Goal: Task Accomplishment & Management: Use online tool/utility

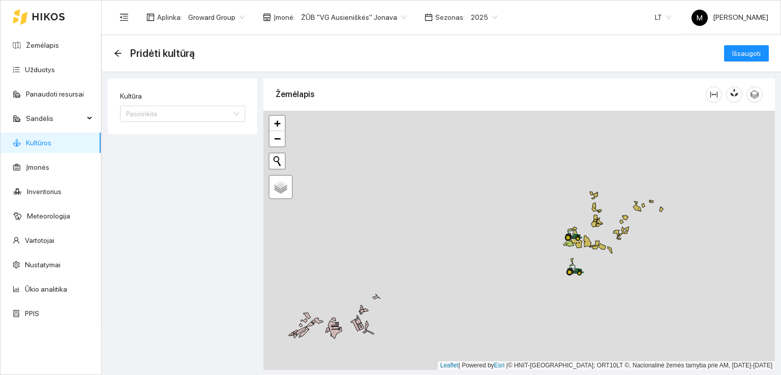
drag, startPoint x: 622, startPoint y: 274, endPoint x: 531, endPoint y: 284, distance: 91.2
click at [531, 284] on div at bounding box center [520, 240] width 512 height 259
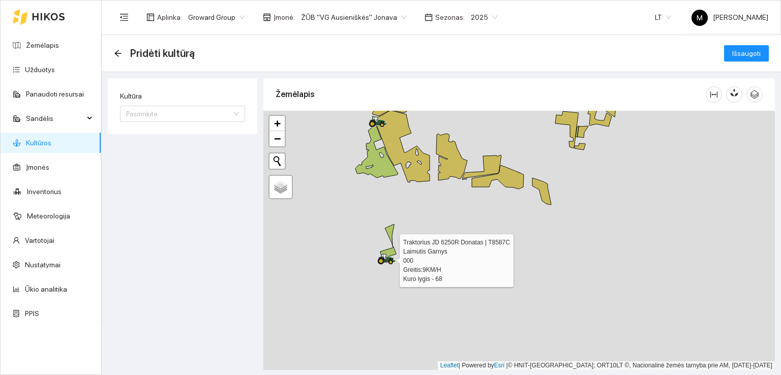
click at [385, 259] on icon at bounding box center [386, 259] width 18 height 11
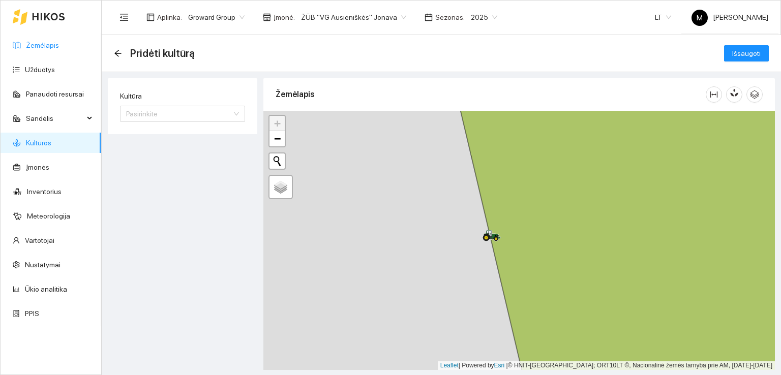
click at [53, 43] on link "Žemėlapis" at bounding box center [42, 45] width 33 height 8
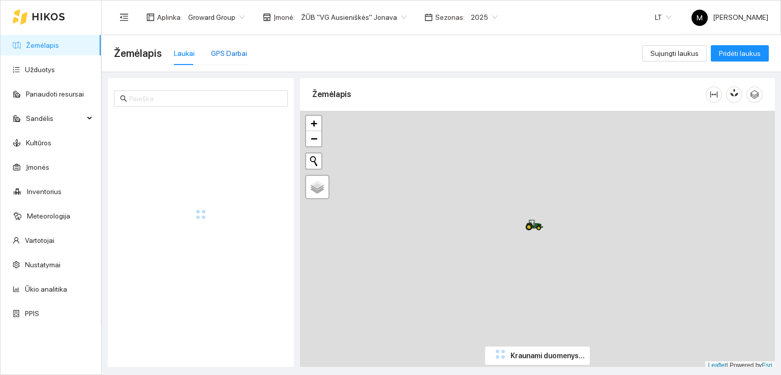
click at [235, 51] on div "GPS Darbai" at bounding box center [229, 53] width 36 height 11
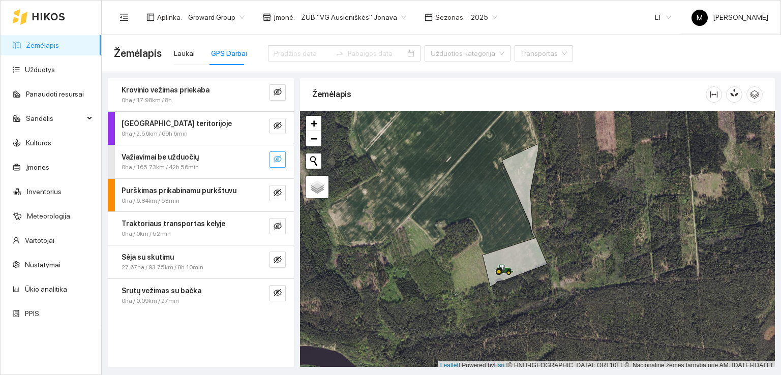
click at [279, 159] on icon "eye-invisible" at bounding box center [278, 159] width 8 height 8
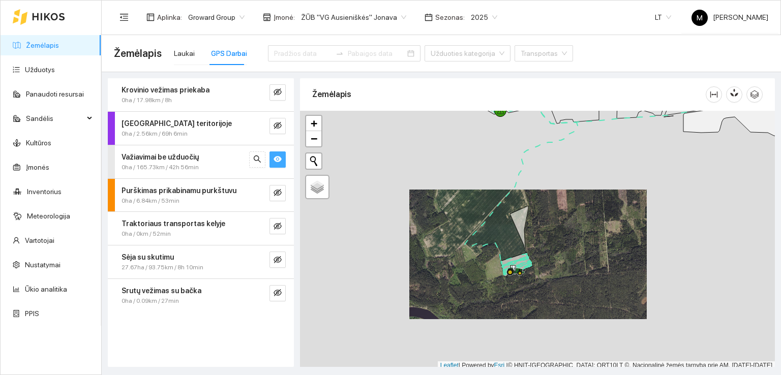
scroll to position [3, 0]
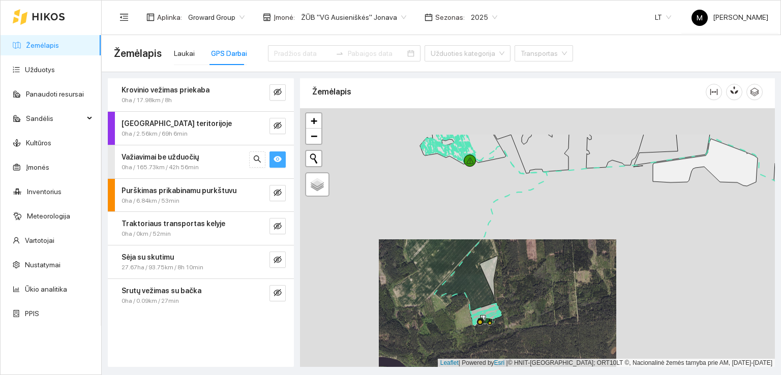
drag, startPoint x: 531, startPoint y: 251, endPoint x: 475, endPoint y: 310, distance: 81.3
click at [476, 310] on div at bounding box center [537, 237] width 475 height 259
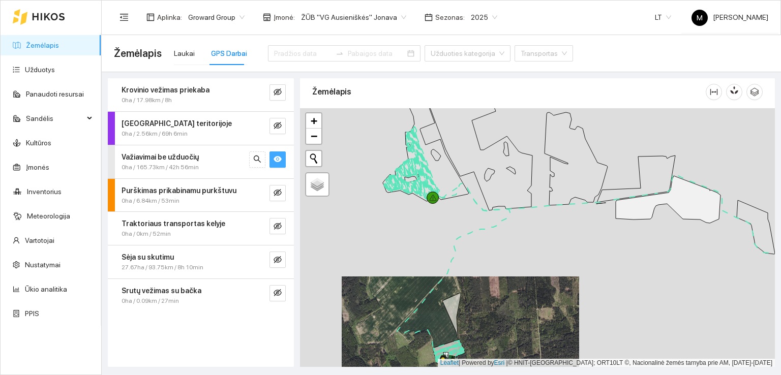
drag, startPoint x: 523, startPoint y: 259, endPoint x: 472, endPoint y: 290, distance: 59.9
click at [473, 290] on div at bounding box center [537, 237] width 475 height 259
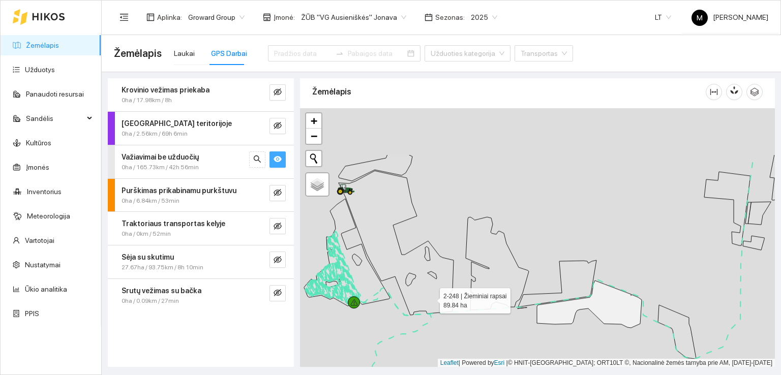
drag, startPoint x: 460, startPoint y: 223, endPoint x: 430, endPoint y: 298, distance: 80.6
click at [430, 298] on icon at bounding box center [396, 243] width 115 height 144
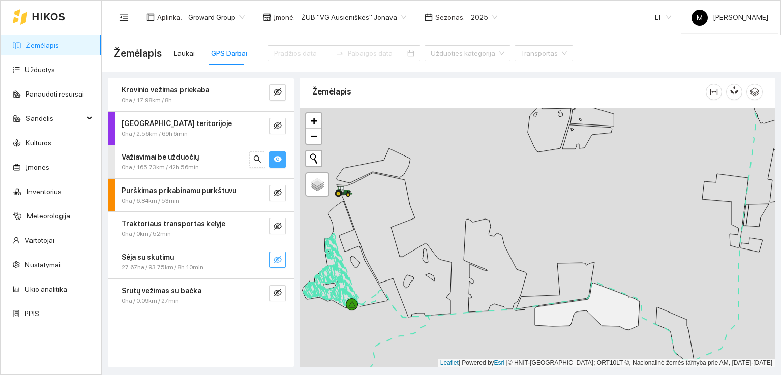
click at [277, 256] on icon "eye-invisible" at bounding box center [278, 260] width 8 height 8
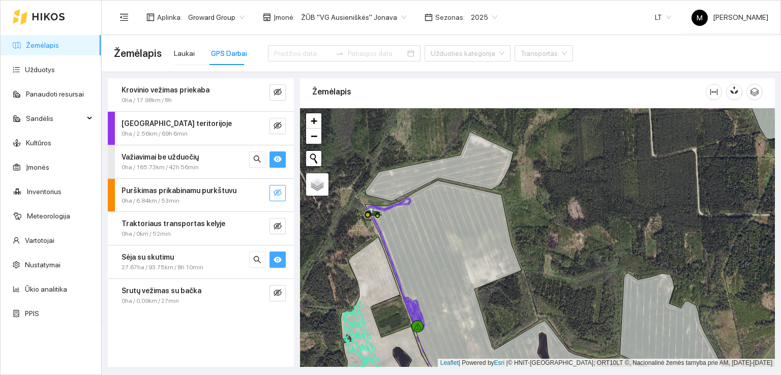
click at [274, 192] on icon "eye-invisible" at bounding box center [278, 192] width 8 height 7
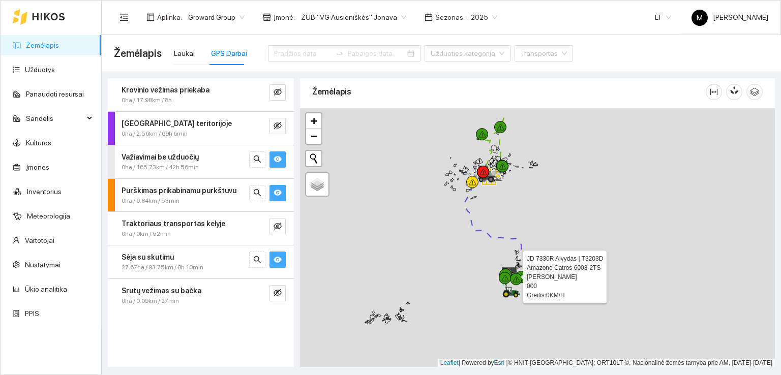
drag, startPoint x: 357, startPoint y: 216, endPoint x: 429, endPoint y: 252, distance: 81.0
click at [428, 251] on div at bounding box center [537, 237] width 475 height 259
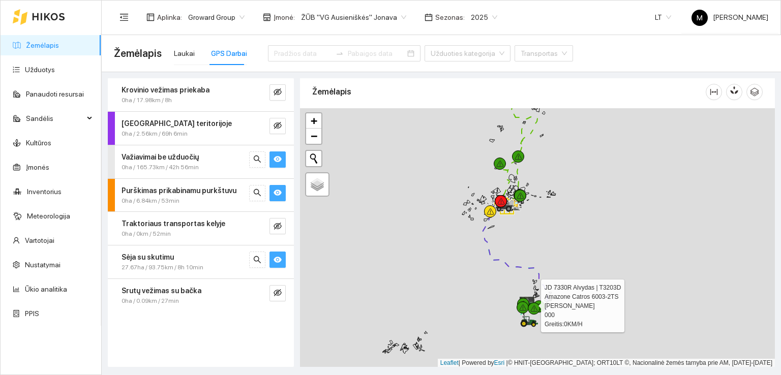
drag, startPoint x: 395, startPoint y: 210, endPoint x: 419, endPoint y: 245, distance: 42.5
click at [419, 245] on div at bounding box center [537, 237] width 475 height 259
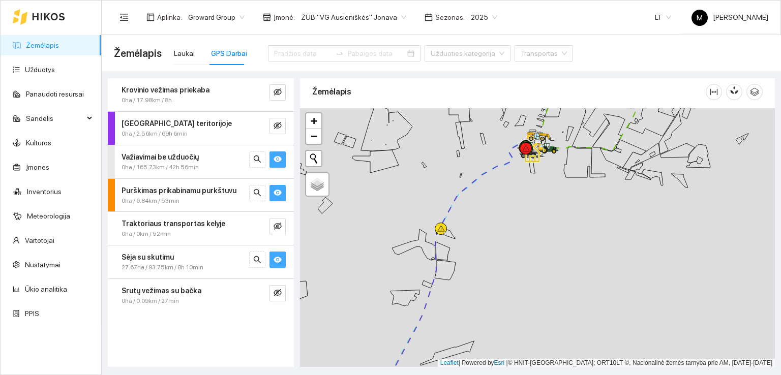
drag, startPoint x: 536, startPoint y: 196, endPoint x: 527, endPoint y: 255, distance: 59.8
click at [527, 255] on div at bounding box center [537, 237] width 475 height 259
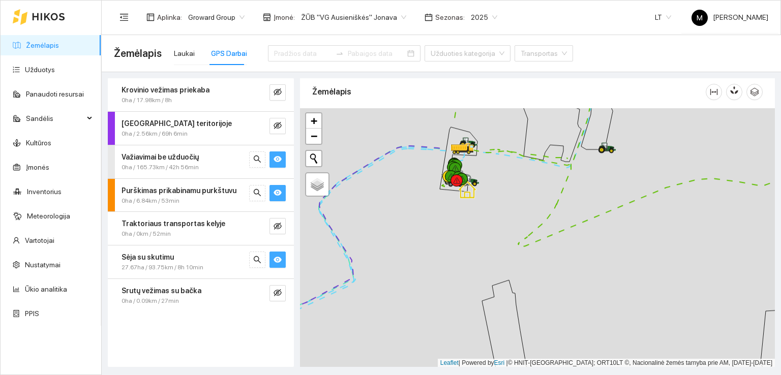
drag, startPoint x: 501, startPoint y: 178, endPoint x: 505, endPoint y: 248, distance: 69.8
click at [505, 248] on div at bounding box center [537, 237] width 475 height 259
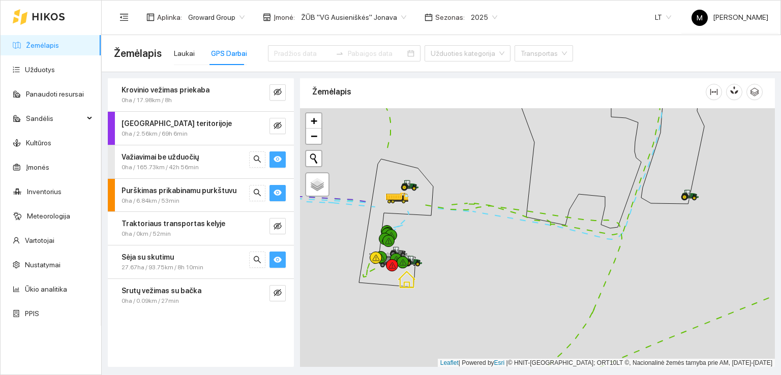
drag, startPoint x: 518, startPoint y: 205, endPoint x: 466, endPoint y: 252, distance: 70.3
click at [467, 251] on div at bounding box center [537, 237] width 475 height 259
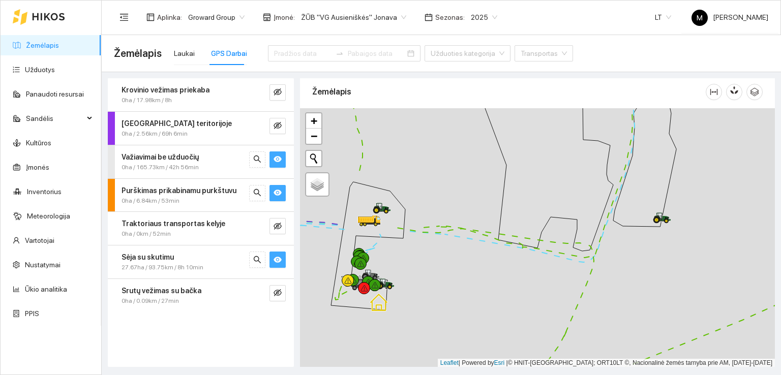
click at [276, 190] on icon "eye" at bounding box center [278, 193] width 8 height 6
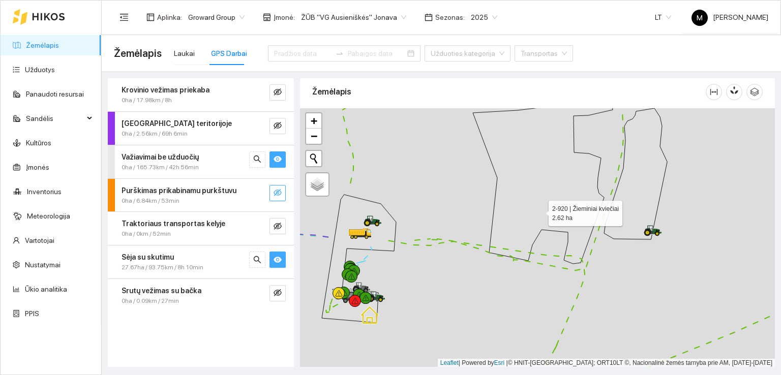
drag, startPoint x: 553, startPoint y: 192, endPoint x: 494, endPoint y: 273, distance: 100.5
click at [494, 264] on icon at bounding box center [543, 181] width 140 height 165
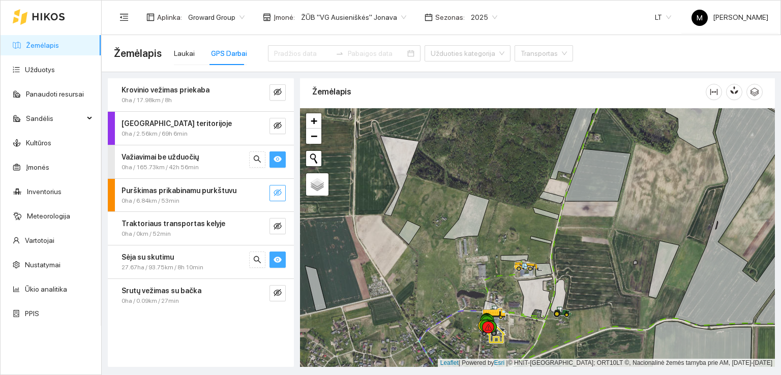
click at [274, 258] on icon "eye" at bounding box center [278, 260] width 8 height 8
click at [274, 258] on icon "eye-invisible" at bounding box center [278, 260] width 8 height 8
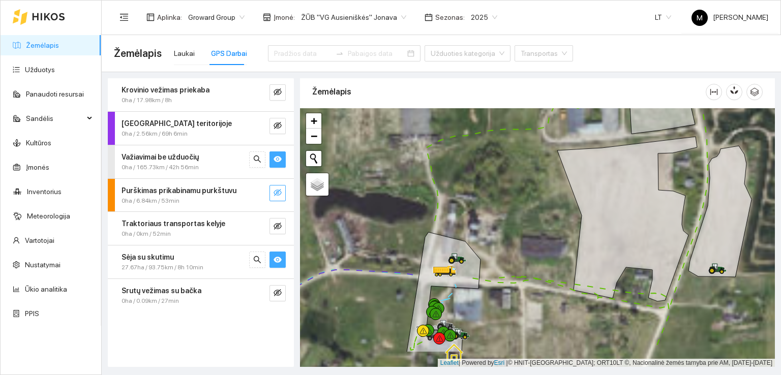
drag, startPoint x: 494, startPoint y: 286, endPoint x: 478, endPoint y: 245, distance: 43.6
click at [479, 247] on div at bounding box center [537, 237] width 475 height 259
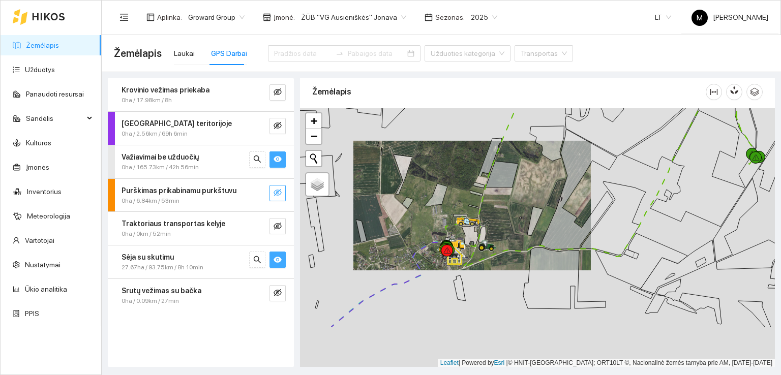
drag, startPoint x: 452, startPoint y: 294, endPoint x: 450, endPoint y: 212, distance: 81.4
click at [450, 247] on icon at bounding box center [455, 256] width 18 height 18
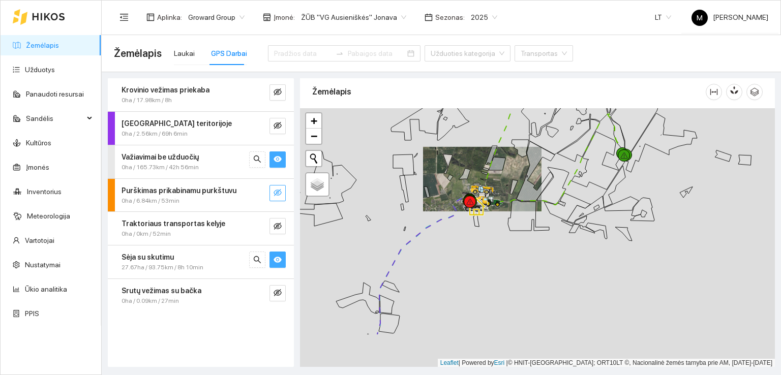
drag, startPoint x: 470, startPoint y: 273, endPoint x: 460, endPoint y: 202, distance: 71.9
click at [464, 213] on div at bounding box center [537, 237] width 475 height 259
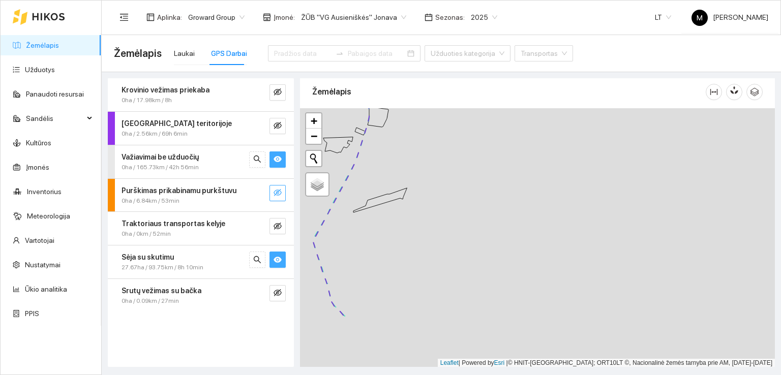
drag, startPoint x: 446, startPoint y: 296, endPoint x: 450, endPoint y: 208, distance: 88.1
click at [450, 208] on div at bounding box center [537, 237] width 475 height 259
drag, startPoint x: 450, startPoint y: 288, endPoint x: 458, endPoint y: 191, distance: 98.0
click at [458, 196] on div at bounding box center [537, 237] width 475 height 259
drag, startPoint x: 446, startPoint y: 291, endPoint x: 432, endPoint y: 182, distance: 110.7
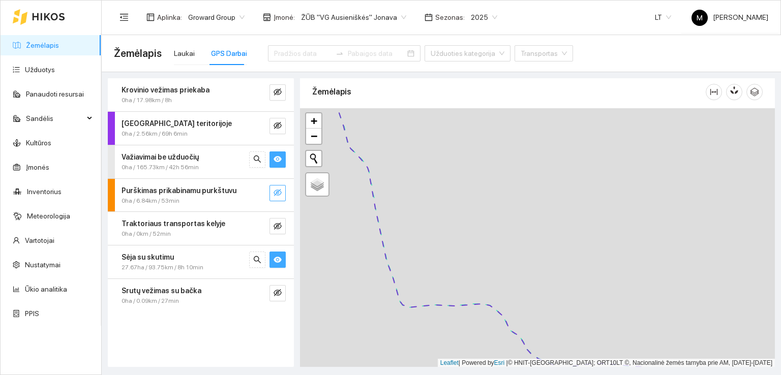
click at [433, 182] on div at bounding box center [537, 237] width 475 height 259
drag, startPoint x: 545, startPoint y: 291, endPoint x: 494, endPoint y: 161, distance: 139.6
click at [497, 165] on div at bounding box center [537, 237] width 475 height 259
